Goal: Transaction & Acquisition: Purchase product/service

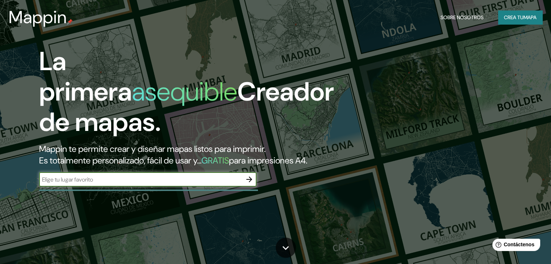
click at [165, 184] on input "text" at bounding box center [140, 180] width 203 height 8
type input "temuco"
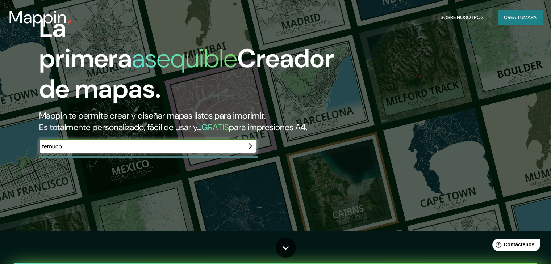
scroll to position [36, 0]
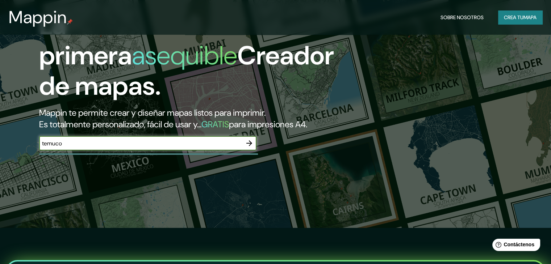
click at [251, 148] on icon "button" at bounding box center [249, 143] width 9 height 9
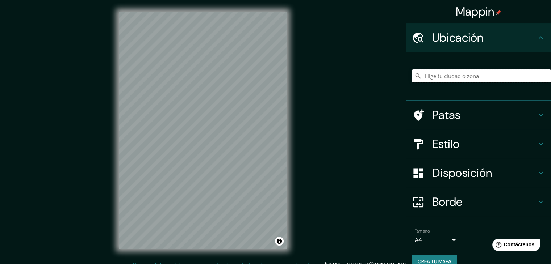
click at [438, 78] on input "Elige tu ciudad o zona" at bounding box center [481, 76] width 139 height 13
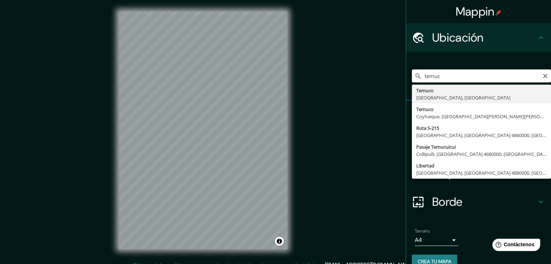
type input "[GEOGRAPHIC_DATA], [GEOGRAPHIC_DATA], [GEOGRAPHIC_DATA]"
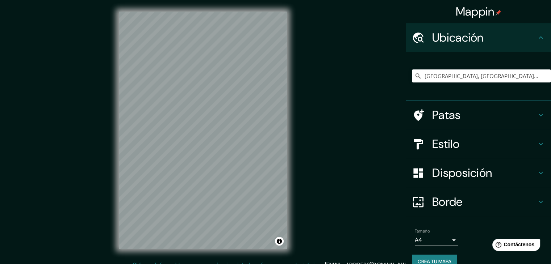
click at [538, 144] on icon at bounding box center [540, 144] width 4 height 3
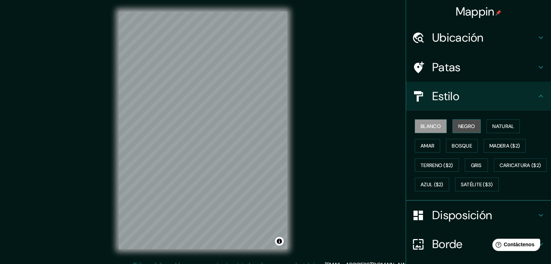
click at [461, 128] on font "Negro" at bounding box center [466, 126] width 17 height 7
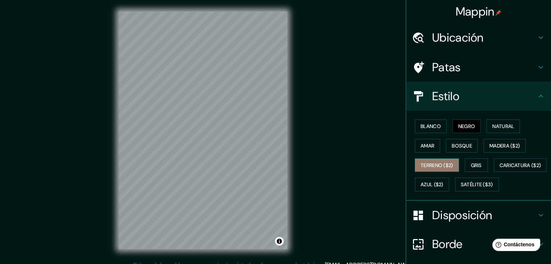
click at [433, 166] on font "Terreno ($2)" at bounding box center [436, 165] width 33 height 7
click at [454, 143] on font "Bosque" at bounding box center [462, 146] width 20 height 7
click at [459, 125] on font "Negro" at bounding box center [466, 126] width 17 height 7
click at [499, 147] on font "Madera ($2)" at bounding box center [504, 146] width 30 height 7
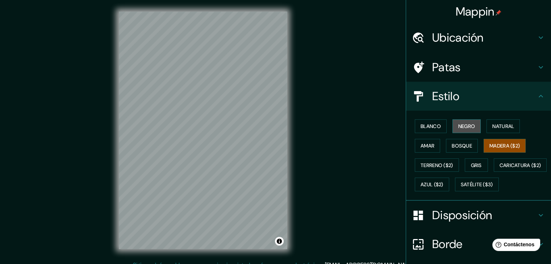
click at [464, 128] on font "Negro" at bounding box center [466, 126] width 17 height 7
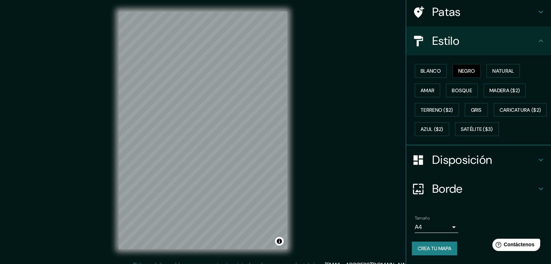
click at [536, 159] on icon at bounding box center [540, 160] width 9 height 9
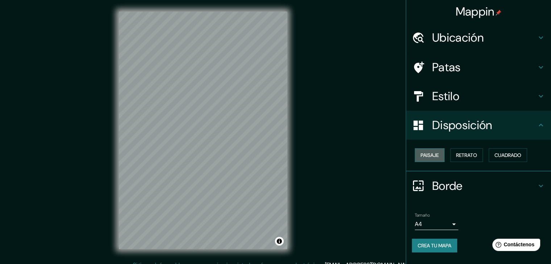
click at [431, 155] on font "Paisaje" at bounding box center [429, 155] width 18 height 7
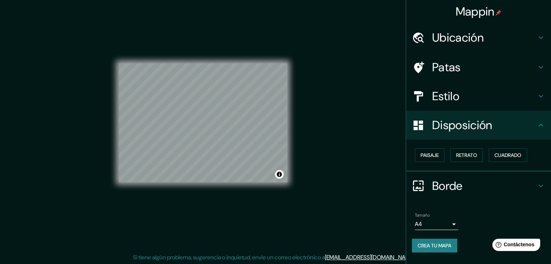
scroll to position [8, 0]
click at [440, 248] on font "Crea tu mapa" at bounding box center [435, 245] width 34 height 9
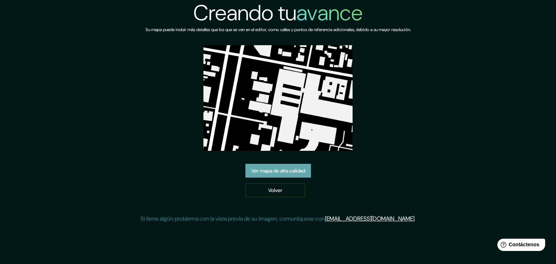
click at [290, 172] on font "Ver mapa de alta calidad" at bounding box center [278, 171] width 54 height 7
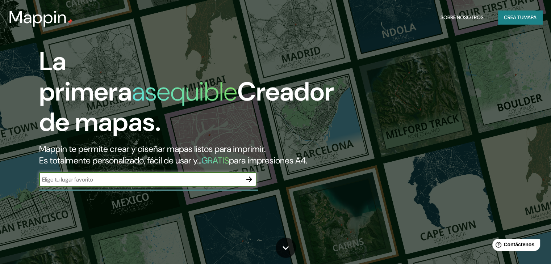
click at [153, 184] on input "text" at bounding box center [140, 180] width 203 height 8
type input "temuco"
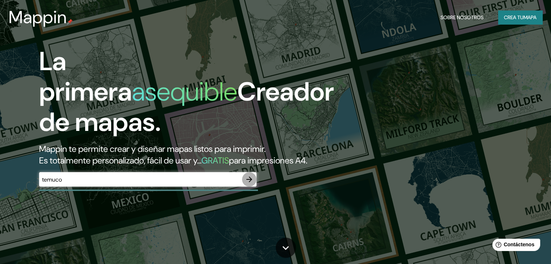
click at [249, 184] on icon "button" at bounding box center [249, 179] width 9 height 9
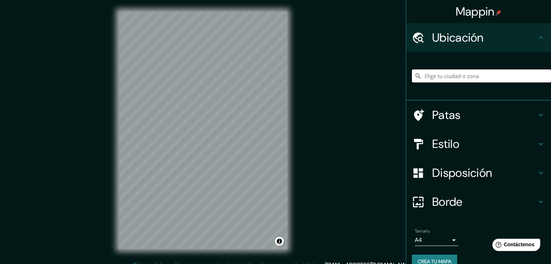
click at [453, 73] on input "Elige tu ciudad o zona" at bounding box center [481, 76] width 139 height 13
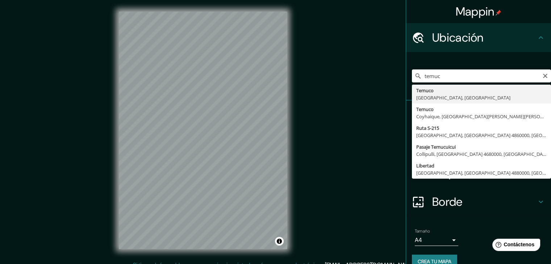
type input "[GEOGRAPHIC_DATA], [GEOGRAPHIC_DATA], [GEOGRAPHIC_DATA]"
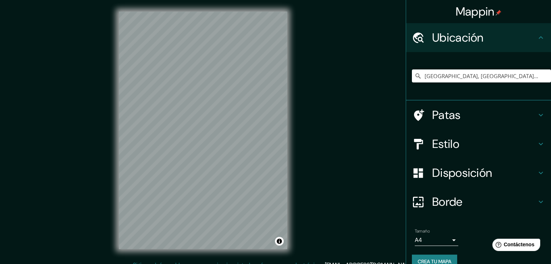
click at [481, 143] on h4 "Estilo" at bounding box center [484, 144] width 104 height 14
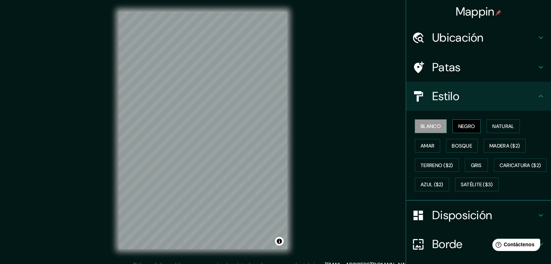
click at [469, 128] on font "Negro" at bounding box center [466, 126] width 17 height 7
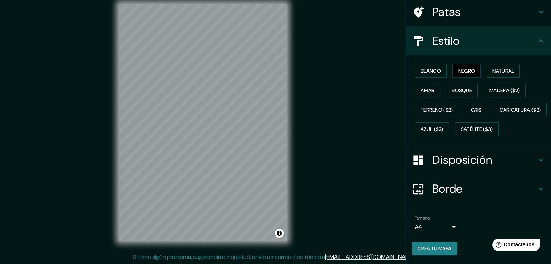
scroll to position [8, 0]
drag, startPoint x: 437, startPoint y: 245, endPoint x: 492, endPoint y: 197, distance: 72.9
click at [429, 246] on font "Crea tu mapa" at bounding box center [435, 249] width 34 height 7
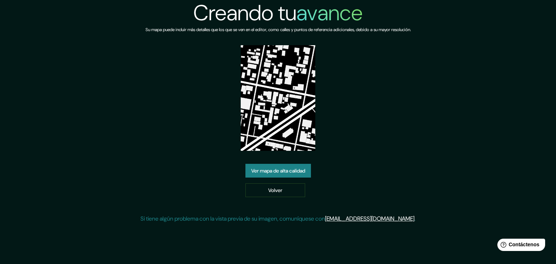
click at [288, 172] on font "Ver mapa de alta calidad" at bounding box center [278, 171] width 54 height 7
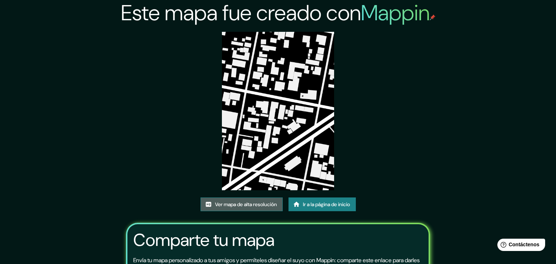
click at [251, 201] on font "Ver mapa de alta resolución" at bounding box center [246, 204] width 62 height 7
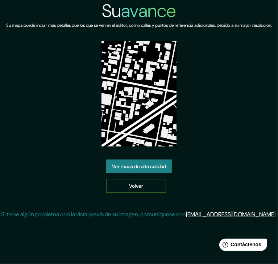
click at [148, 193] on link "Volver" at bounding box center [136, 186] width 60 height 14
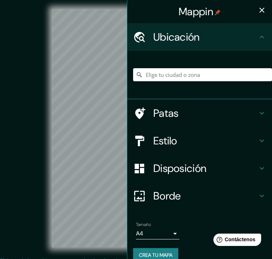
click at [166, 73] on input "Elige tu ciudad o zona" at bounding box center [202, 74] width 139 height 13
click at [173, 75] on input "Elige tu ciudad o zona" at bounding box center [202, 74] width 139 height 13
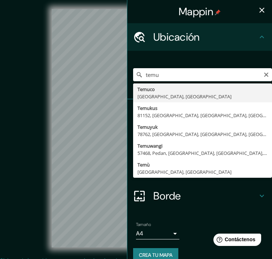
type input "[GEOGRAPHIC_DATA], [GEOGRAPHIC_DATA], [GEOGRAPHIC_DATA]"
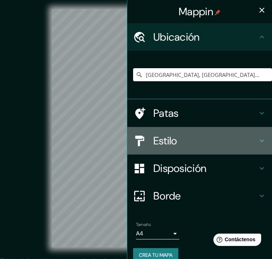
click at [258, 139] on icon at bounding box center [262, 140] width 9 height 9
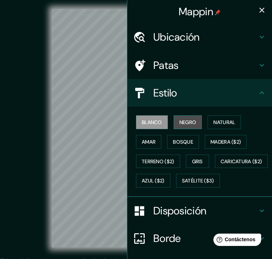
click at [187, 123] on font "Negro" at bounding box center [188, 122] width 17 height 7
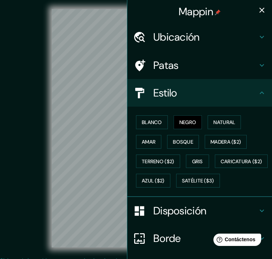
click at [125, 151] on div "Mappin Ubicación Temuco, Región de La Araucanía, Chile Patas Estilo Blanco Negr…" at bounding box center [136, 142] width 272 height 284
click at [148, 165] on div "Mappin Ubicación Temuco, Región de La Araucanía, Chile Patas Estilo Blanco Negr…" at bounding box center [136, 142] width 272 height 284
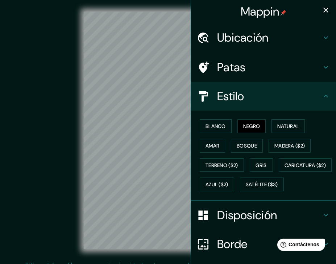
click at [189, 157] on div "Mappin Ubicación Temuco, Región de La Araucanía, Chile Patas Estilo Blanco Negr…" at bounding box center [168, 136] width 336 height 273
click at [75, 162] on div "© Mapbox © OpenStreetMap Improve this map" at bounding box center [168, 131] width 302 height 238
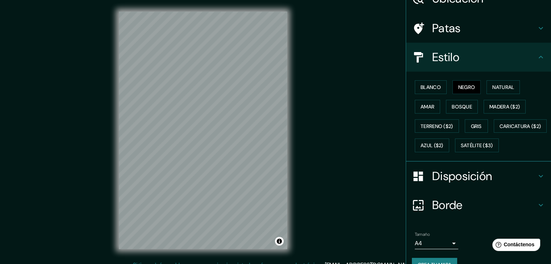
scroll to position [73, 0]
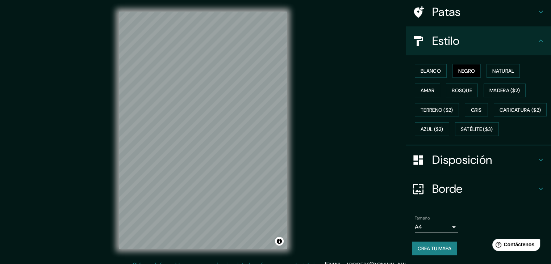
click at [536, 188] on icon at bounding box center [540, 189] width 9 height 9
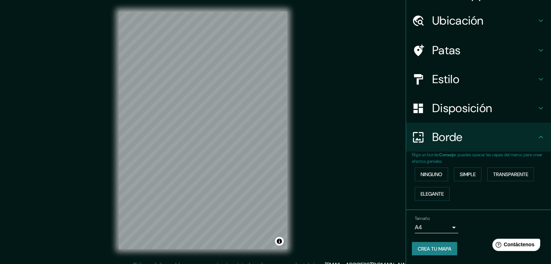
scroll to position [16, 0]
click at [535, 142] on div "Borde" at bounding box center [478, 137] width 145 height 29
click at [536, 111] on icon at bounding box center [540, 109] width 9 height 9
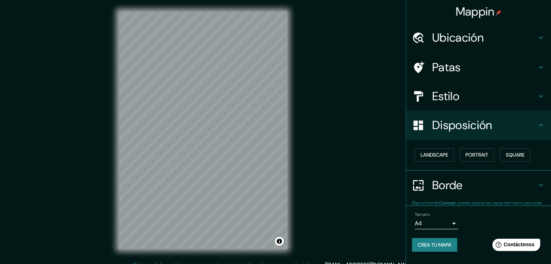
scroll to position [0, 0]
click at [434, 154] on font "Paisaje" at bounding box center [429, 155] width 18 height 7
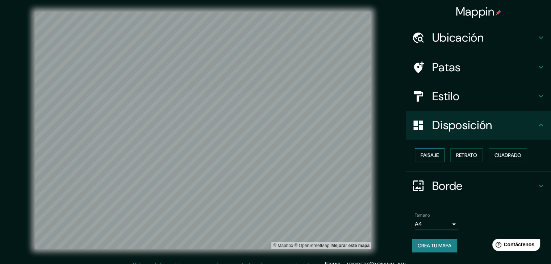
click at [434, 154] on font "Paisaje" at bounding box center [429, 155] width 18 height 7
click at [467, 154] on font "Retrato" at bounding box center [466, 155] width 21 height 7
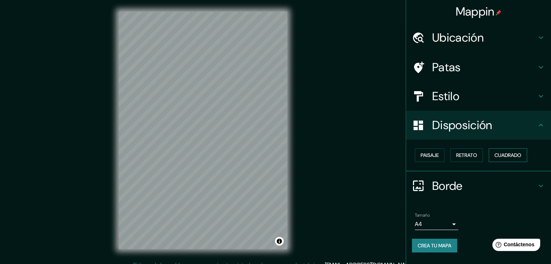
click at [508, 153] on font "Cuadrado" at bounding box center [507, 155] width 27 height 7
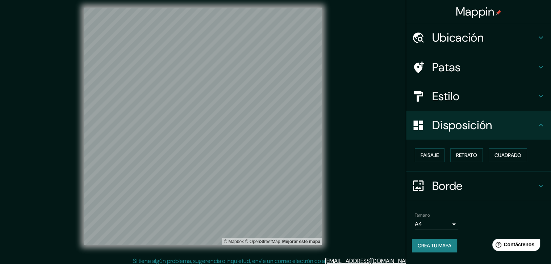
scroll to position [8, 0]
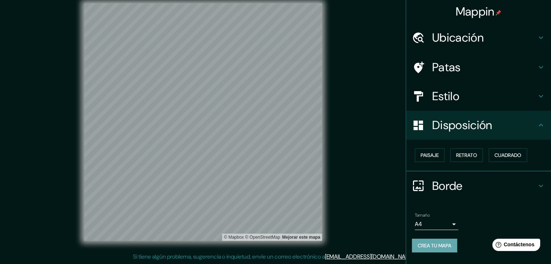
click at [449, 244] on font "Crea tu mapa" at bounding box center [435, 246] width 34 height 7
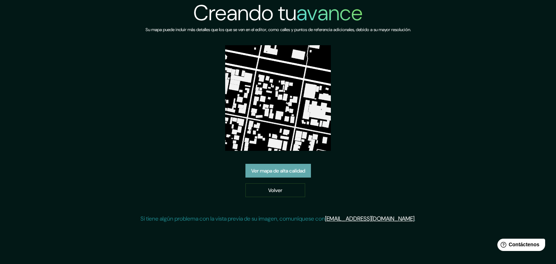
click at [287, 169] on font "Ver mapa de alta calidad" at bounding box center [278, 171] width 54 height 7
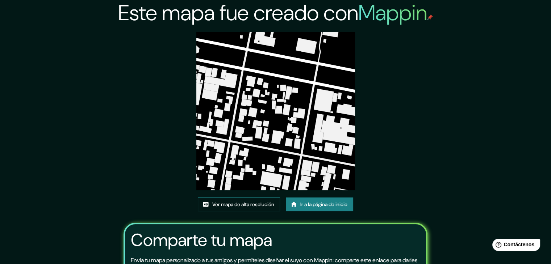
click at [252, 202] on font "Ver mapa de alta resolución" at bounding box center [243, 204] width 62 height 7
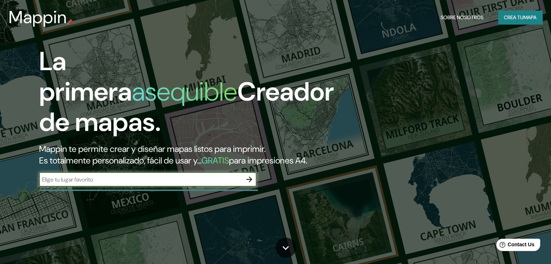
click at [249, 183] on icon "button" at bounding box center [249, 180] width 6 height 6
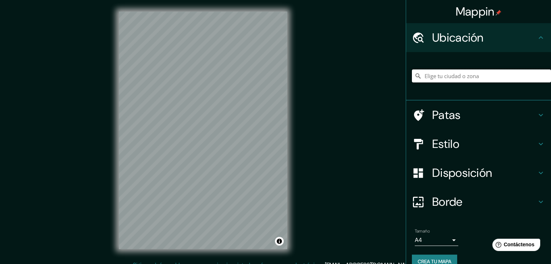
click at [427, 77] on input "Elige tu ciudad o zona" at bounding box center [481, 76] width 139 height 13
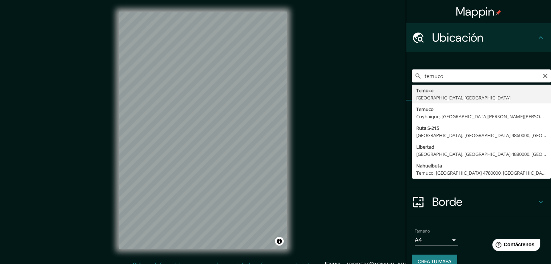
type input "Temuco, Región de La Araucanía, Chile"
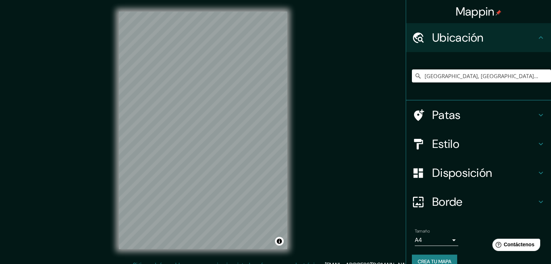
click at [536, 143] on icon at bounding box center [540, 144] width 9 height 9
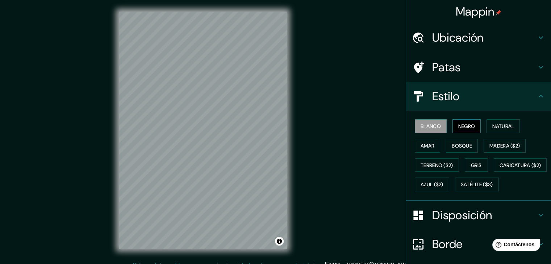
click at [466, 127] on font "Negro" at bounding box center [466, 126] width 17 height 7
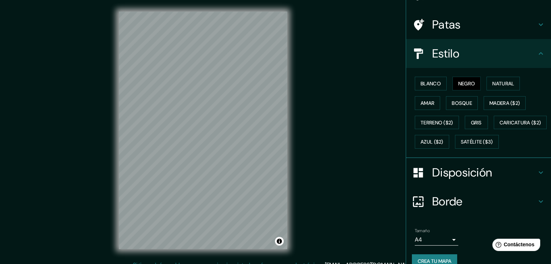
scroll to position [72, 0]
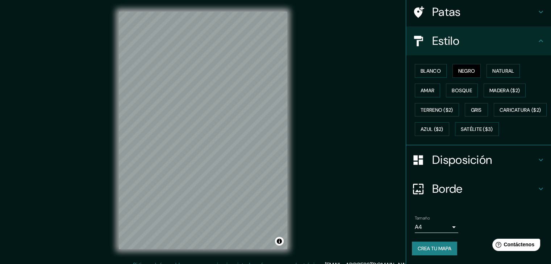
click at [472, 161] on font "Disposición" at bounding box center [462, 159] width 60 height 15
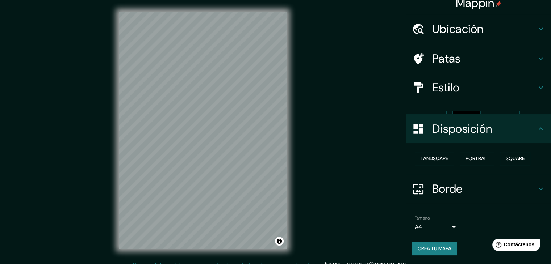
scroll to position [0, 0]
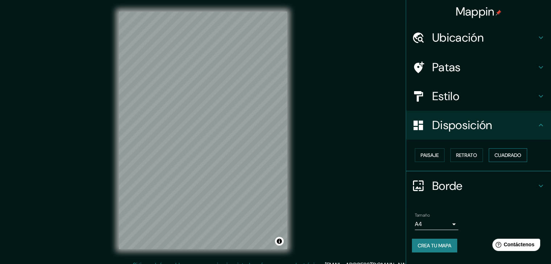
click at [498, 156] on font "Cuadrado" at bounding box center [507, 155] width 27 height 7
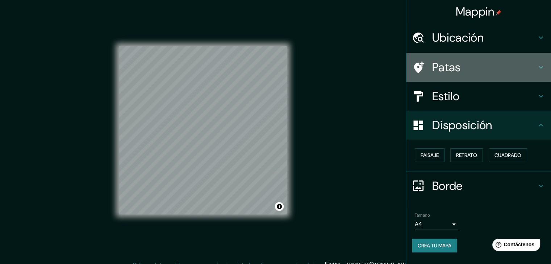
click at [541, 66] on icon at bounding box center [540, 67] width 9 height 9
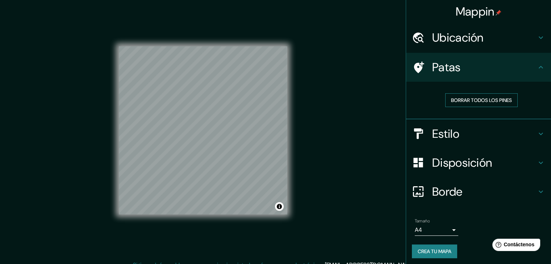
click at [486, 104] on font "Borrar todos los pines" at bounding box center [481, 100] width 61 height 9
click at [462, 103] on font "Borrar todos los pines" at bounding box center [481, 100] width 61 height 7
click at [538, 38] on icon at bounding box center [540, 38] width 4 height 3
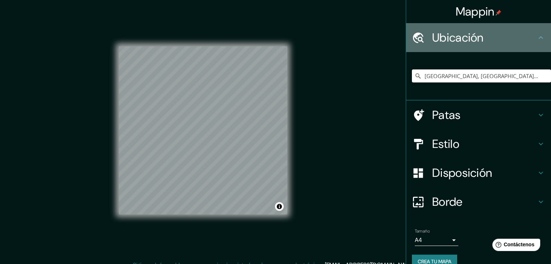
click at [536, 38] on icon at bounding box center [540, 37] width 9 height 9
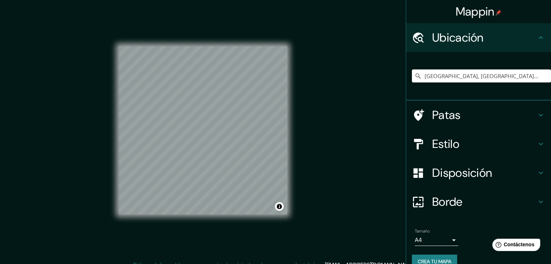
click at [442, 259] on font "Crea tu mapa" at bounding box center [435, 262] width 34 height 7
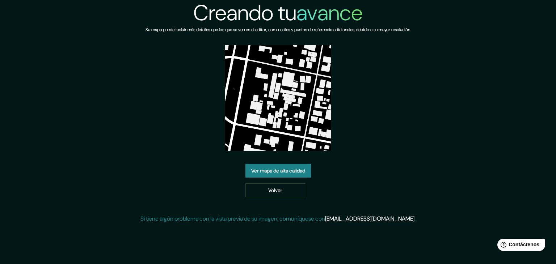
click at [270, 171] on font "Ver mapa de alta calidad" at bounding box center [278, 171] width 54 height 7
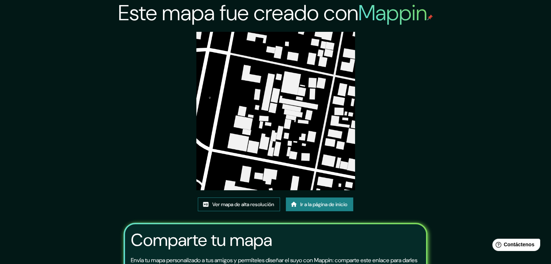
click at [229, 205] on font "Ver mapa de alta resolución" at bounding box center [243, 204] width 62 height 7
